Goal: Transaction & Acquisition: Purchase product/service

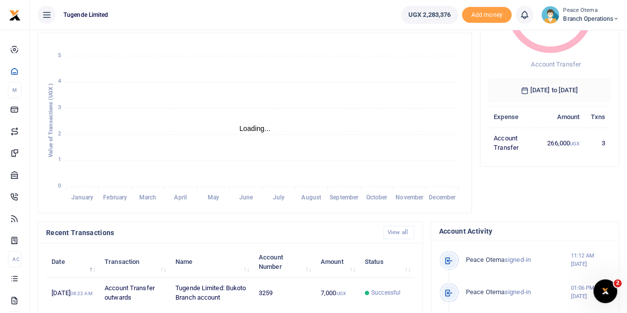
scroll to position [138, 0]
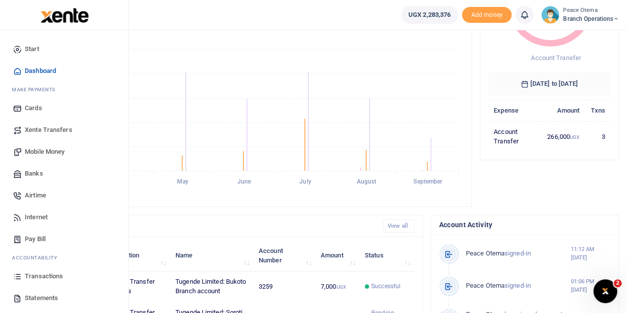
click at [56, 130] on span "Xente Transfers" at bounding box center [49, 130] width 48 height 10
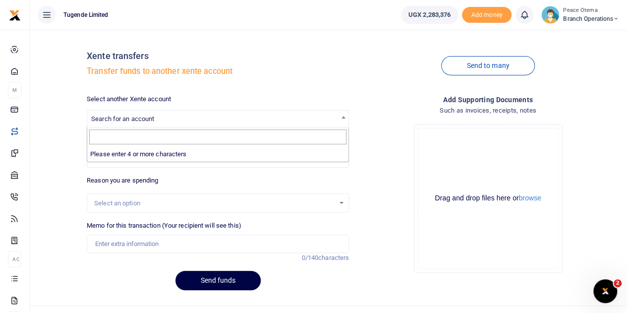
click at [120, 115] on span "Search for an account" at bounding box center [122, 118] width 63 height 7
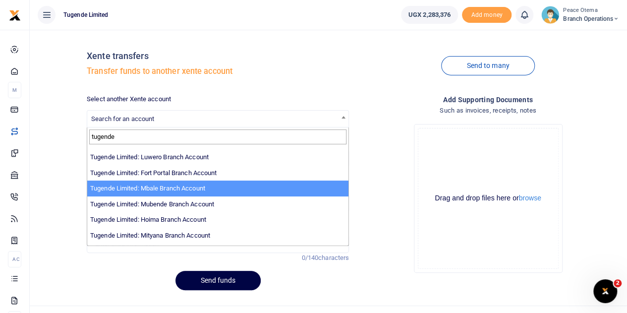
scroll to position [156, 0]
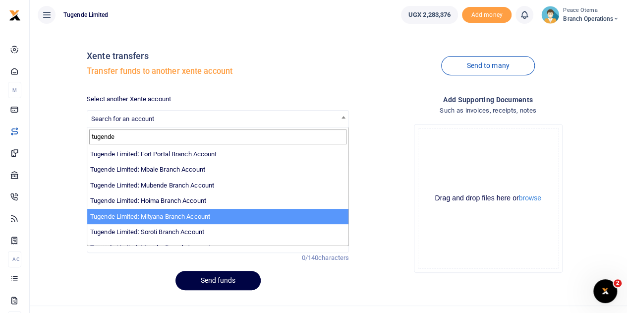
type input "tugende"
select select "3350"
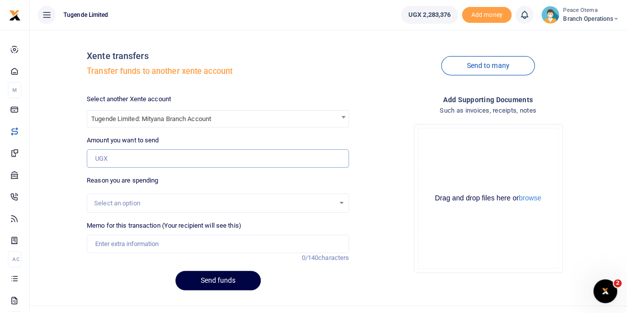
click at [118, 157] on input "Amount you want to send" at bounding box center [218, 158] width 262 height 19
click at [104, 166] on input "Amount you want to send" at bounding box center [218, 158] width 262 height 19
paste input "103,000.00"
type input "103,000"
click at [103, 236] on input "Memo for this transaction (Your recipient will see this)" at bounding box center [218, 243] width 262 height 19
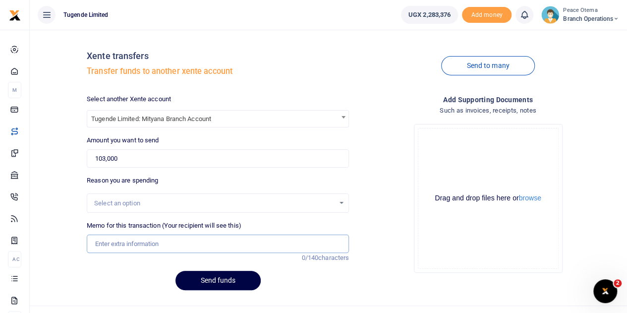
paste input "TLUG-016740"
click at [152, 247] on input "TLUG016740" at bounding box center [218, 243] width 262 height 19
type input "TLUG016740 Mityana Yaka"
click at [210, 275] on button "Send funds" at bounding box center [217, 280] width 85 height 19
